Goal: Information Seeking & Learning: Compare options

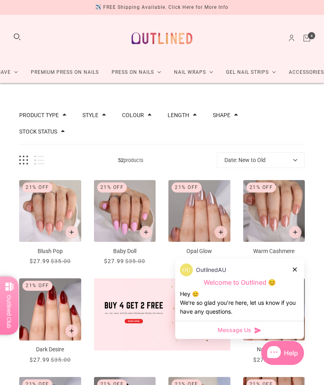
click at [295, 273] on div at bounding box center [295, 269] width 5 height 8
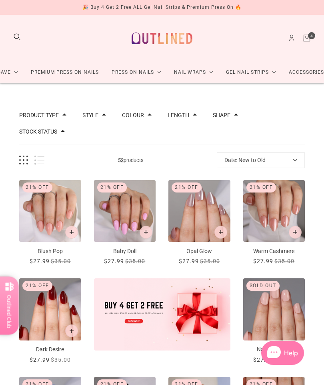
click at [310, 40] on icon "Cart" at bounding box center [307, 38] width 9 height 9
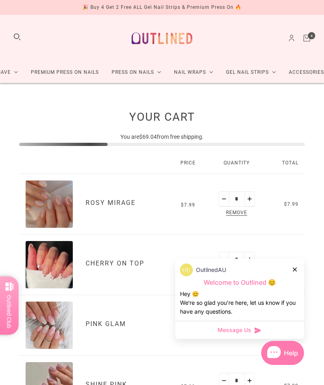
click at [298, 272] on div at bounding box center [295, 269] width 5 height 8
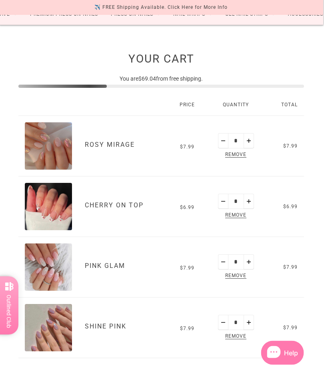
scroll to position [58, 1]
click at [241, 218] on span "Remove" at bounding box center [236, 215] width 24 height 9
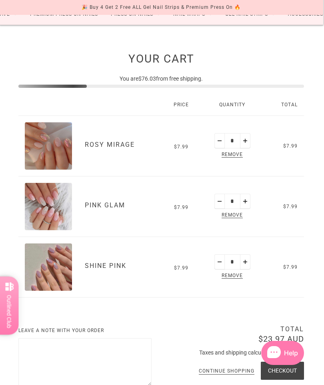
click at [44, 147] on img "Rosy Mirage" at bounding box center [48, 145] width 47 height 47
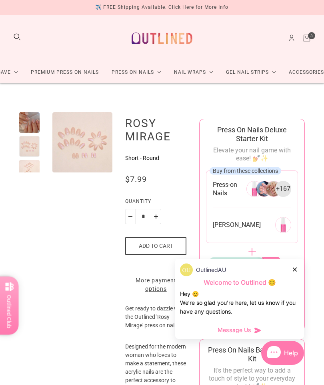
click at [26, 167] on div at bounding box center [29, 170] width 20 height 20
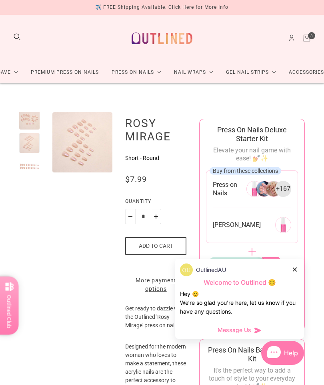
scroll to position [29, 0]
click at [297, 272] on div at bounding box center [295, 269] width 5 height 8
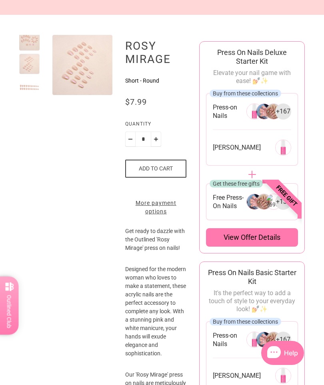
scroll to position [0, 0]
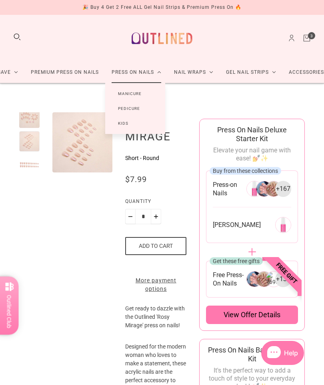
click at [156, 73] on link "Press On Nails" at bounding box center [136, 72] width 62 height 21
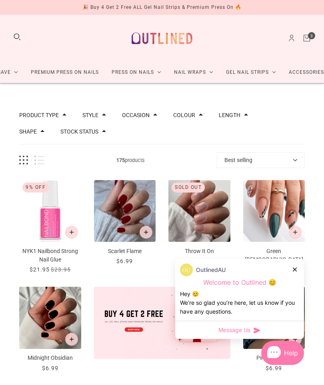
scroll to position [5, 0]
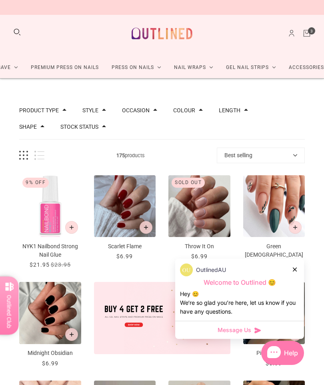
click at [297, 271] on div at bounding box center [295, 269] width 5 height 8
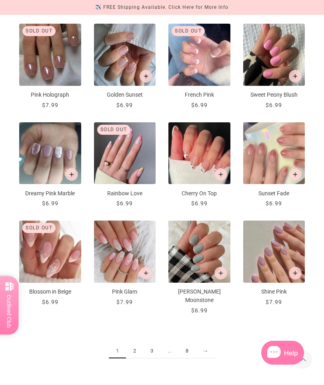
scroll to position [459, 0]
click at [127, 343] on link "2" at bounding box center [134, 350] width 17 height 15
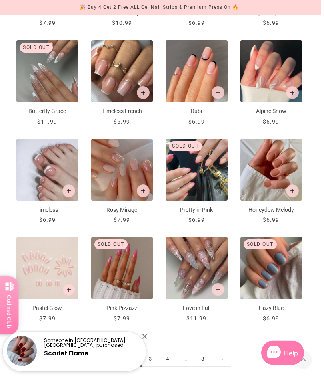
scroll to position [435, 3]
click at [144, 360] on div "Someone in Inverell, Australia purchased Scarlet Flame" at bounding box center [74, 348] width 149 height 48
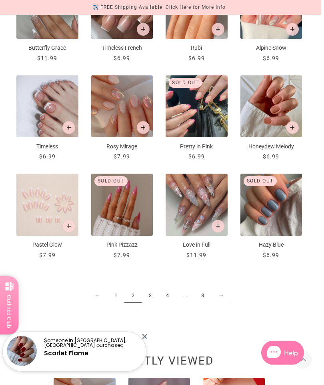
scroll to position [498, 3]
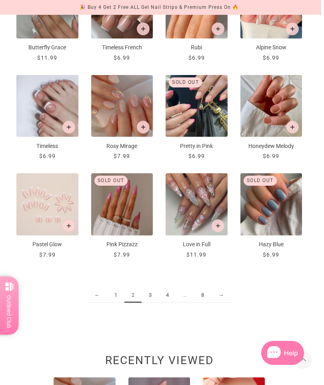
click at [142, 296] on link "3" at bounding box center [150, 295] width 17 height 15
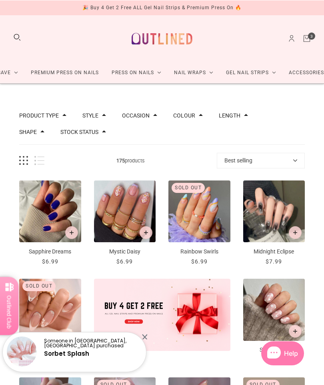
scroll to position [5, 0]
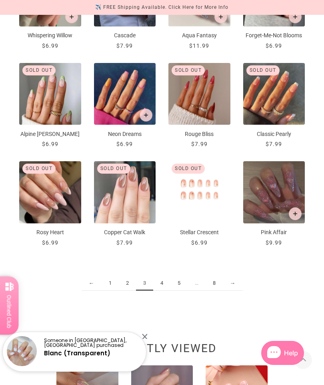
scroll to position [508, 0]
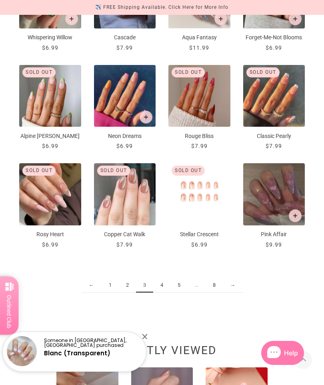
click at [159, 292] on link "4" at bounding box center [161, 285] width 17 height 15
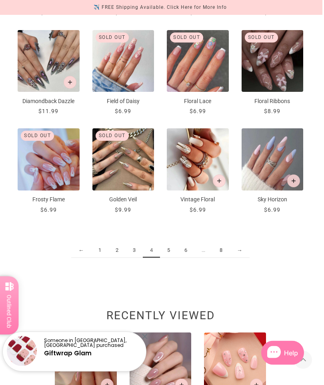
scroll to position [543, 2]
click at [167, 250] on link "5" at bounding box center [168, 250] width 17 height 15
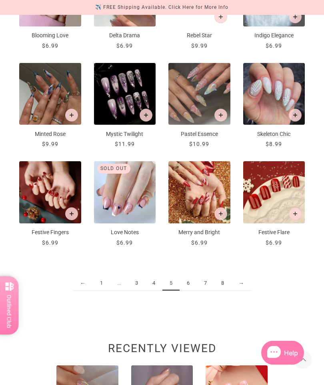
scroll to position [511, 0]
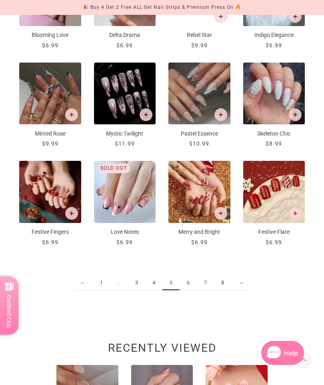
click at [194, 285] on link "6" at bounding box center [188, 282] width 17 height 15
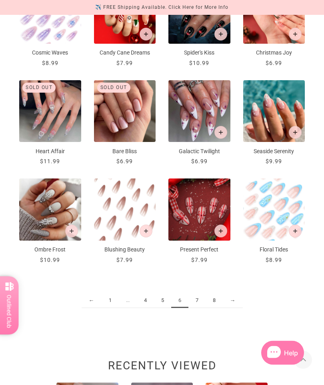
scroll to position [493, 0]
click at [199, 302] on link "7" at bounding box center [197, 300] width 17 height 15
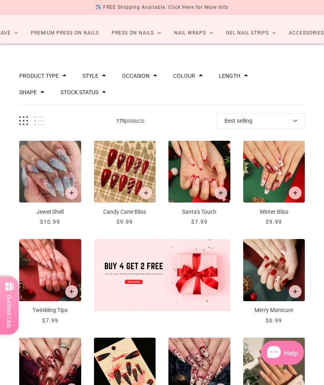
scroll to position [38, 0]
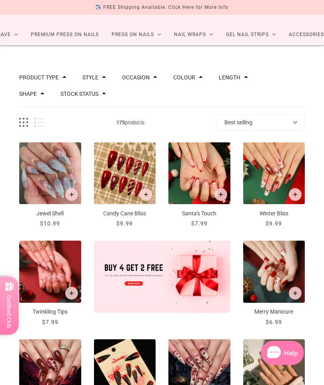
click at [278, 185] on img "Winter Bliss" at bounding box center [275, 173] width 62 height 62
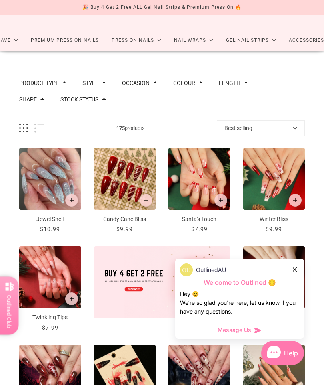
scroll to position [32, 0]
click at [297, 270] on icon at bounding box center [295, 269] width 4 height 4
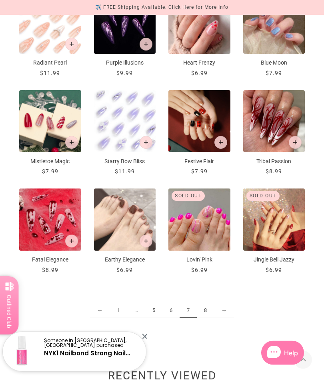
scroll to position [483, 0]
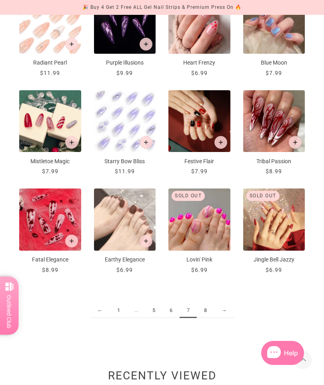
click at [211, 310] on link "8" at bounding box center [205, 310] width 17 height 15
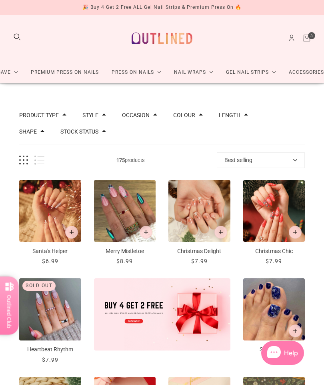
click at [150, 118] on button "Occasion" at bounding box center [136, 115] width 28 height 6
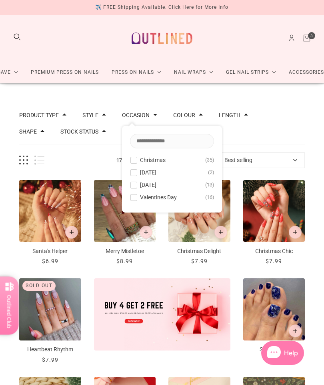
click at [36, 134] on button "Shape" at bounding box center [28, 132] width 18 height 6
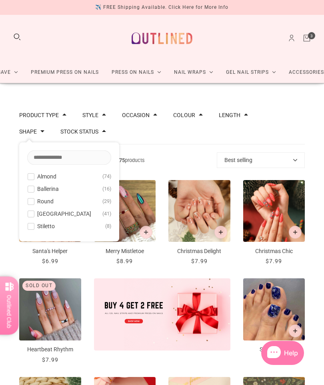
click at [30, 178] on span at bounding box center [31, 176] width 6 height 6
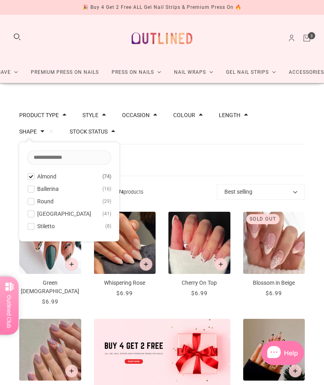
click at [29, 202] on span at bounding box center [31, 201] width 6 height 6
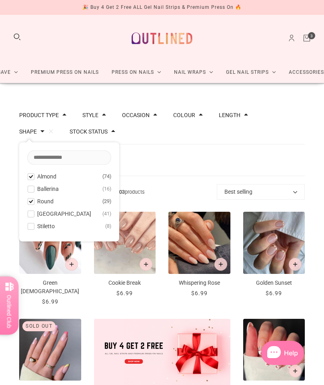
click at [27, 218] on button "Rounded Square 41" at bounding box center [69, 214] width 84 height 10
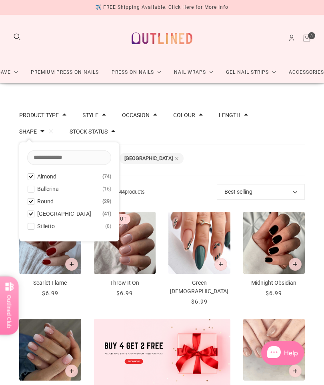
scroll to position [1, 0]
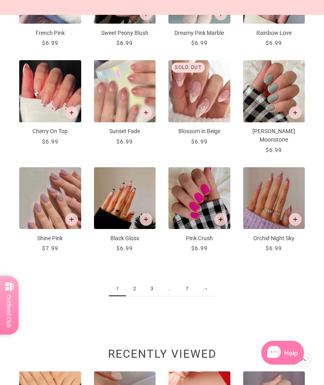
scroll to position [553, 0]
click at [133, 281] on link "2" at bounding box center [134, 288] width 17 height 15
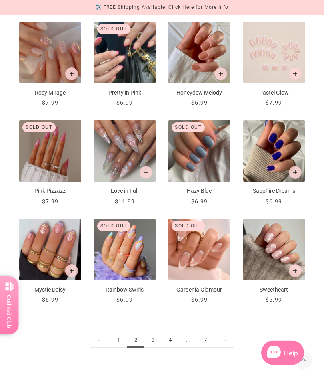
scroll to position [488, 0]
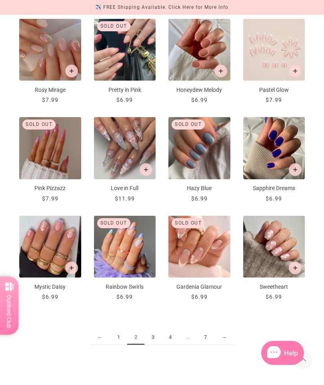
click at [159, 338] on link "3" at bounding box center [153, 337] width 17 height 15
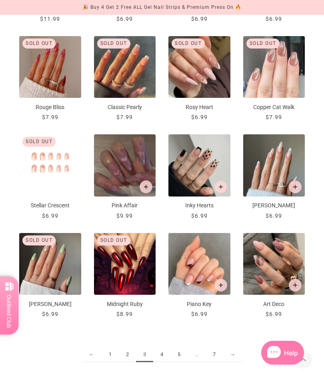
scroll to position [471, 0]
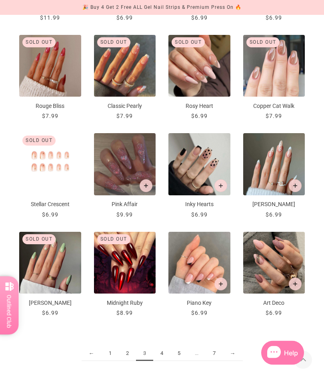
click at [167, 361] on link "4" at bounding box center [161, 353] width 17 height 15
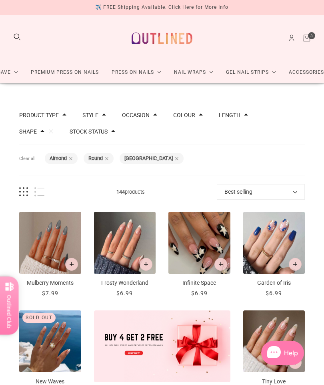
click at [143, 251] on img "Frosty Wonderland" at bounding box center [125, 242] width 62 height 62
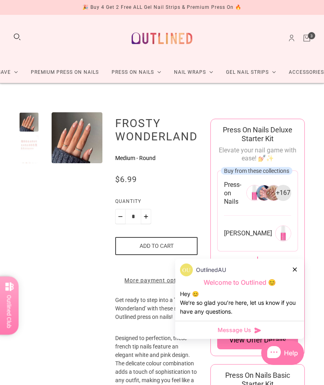
click at [297, 270] on icon at bounding box center [295, 269] width 4 height 4
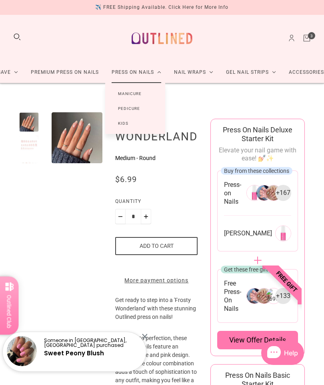
click at [75, 74] on link "Premium Press On Nails" at bounding box center [64, 72] width 81 height 21
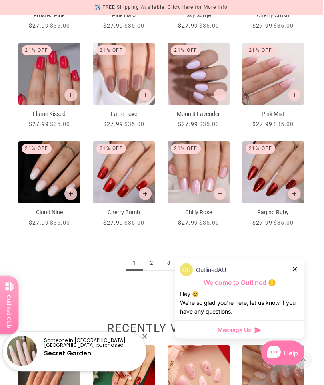
scroll to position [530, 1]
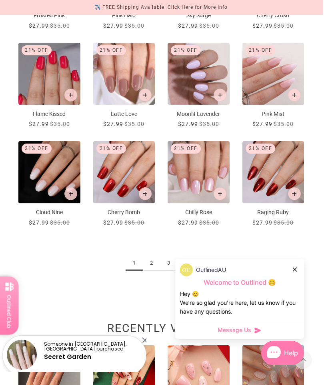
click at [148, 266] on link "2" at bounding box center [151, 263] width 17 height 15
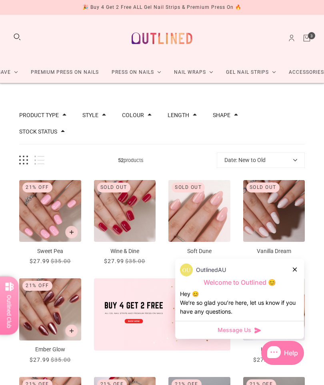
click at [297, 266] on div at bounding box center [295, 269] width 5 height 8
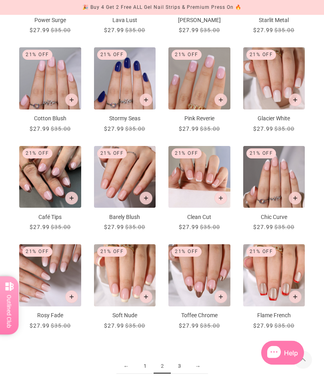
scroll to position [427, 0]
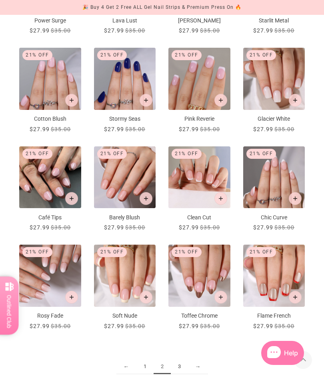
click at [187, 369] on link "3" at bounding box center [179, 366] width 17 height 15
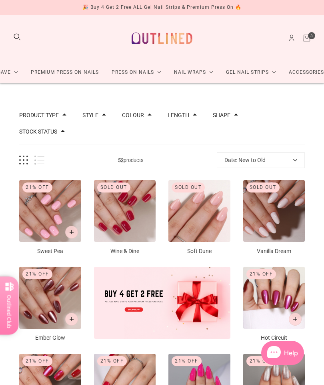
scroll to position [459, 0]
